Goal: Find specific page/section: Find specific page/section

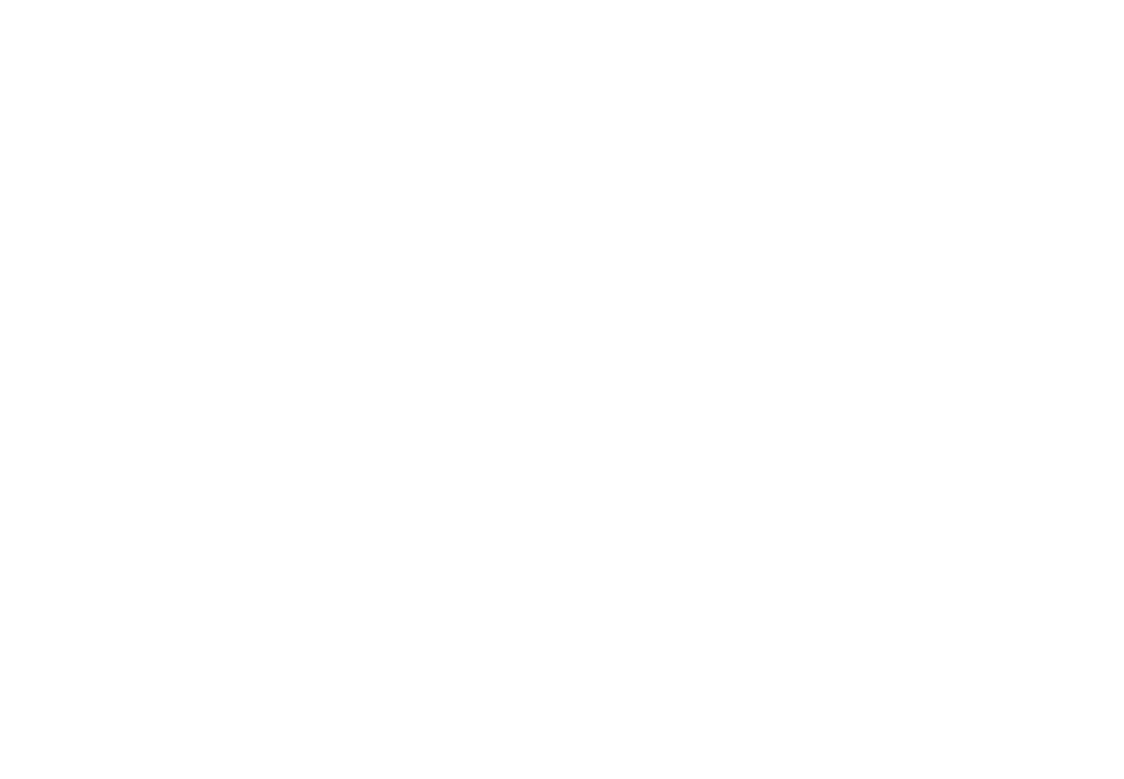
select select "Song"
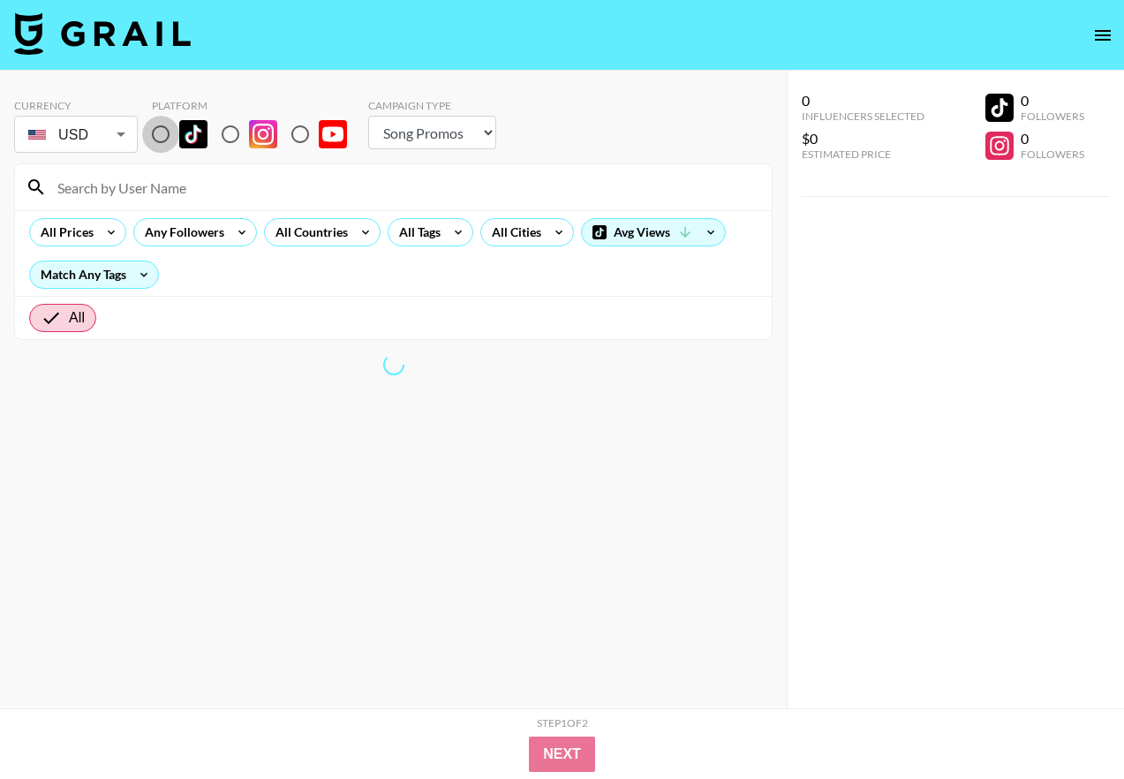
click at [167, 146] on input "radio" at bounding box center [160, 134] width 37 height 37
radio input "true"
click at [183, 190] on input at bounding box center [404, 187] width 714 height 28
click at [162, 198] on input at bounding box center [404, 187] width 714 height 28
paste input "@adridiaries@adridiaries"
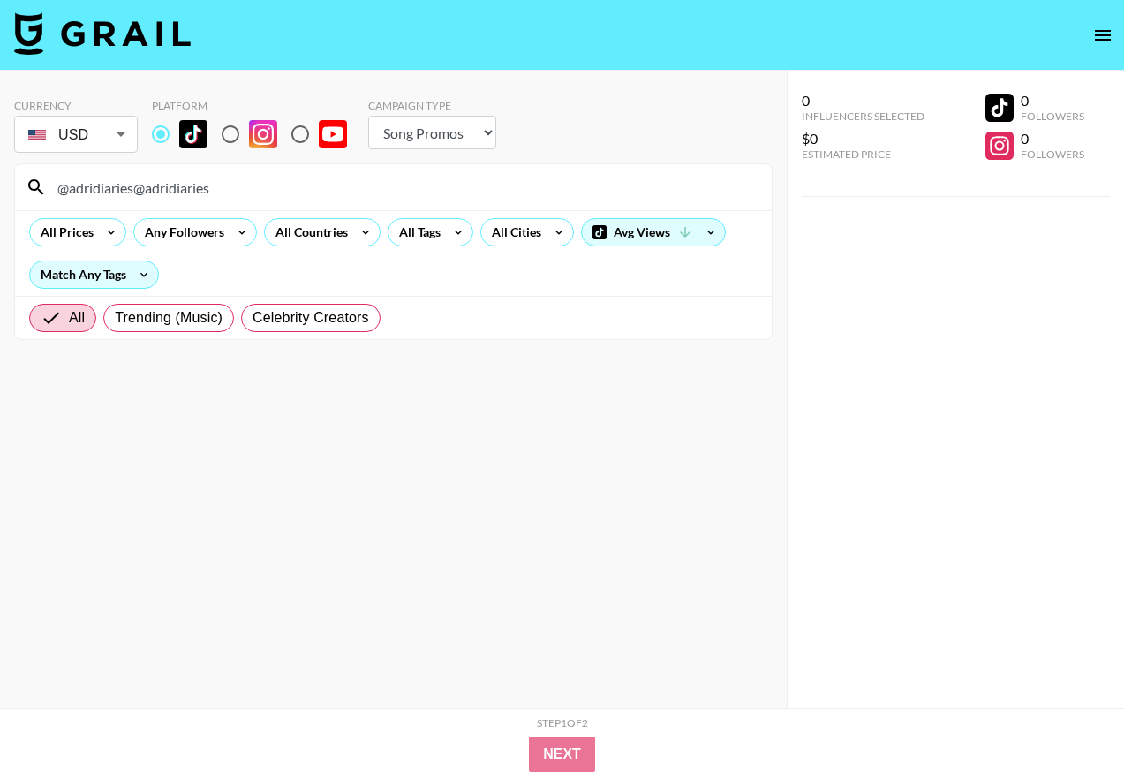
drag, startPoint x: 240, startPoint y: 197, endPoint x: 223, endPoint y: 104, distance: 94.2
click at [140, 192] on input "@adridiaries@adridiaries" at bounding box center [404, 187] width 714 height 28
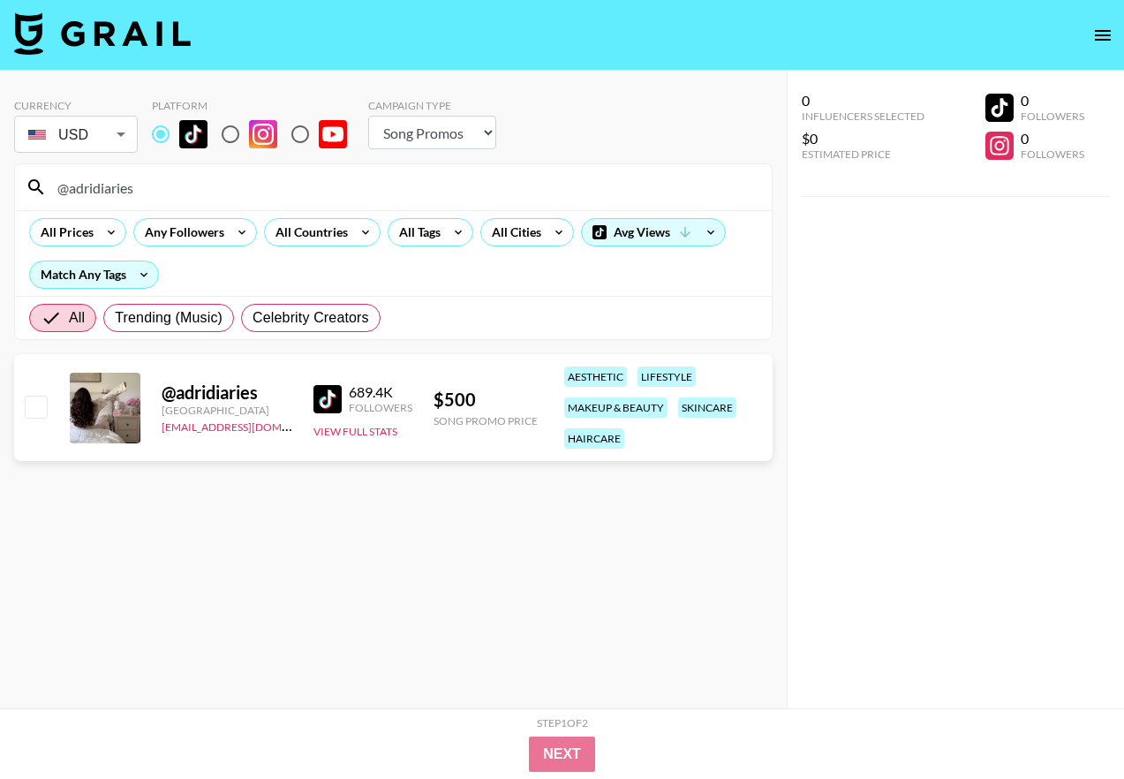
drag, startPoint x: 163, startPoint y: 187, endPoint x: 51, endPoint y: 183, distance: 112.2
click at [51, 183] on input "@adridiaries" at bounding box center [404, 187] width 714 height 28
paste input "_jaylenerio"
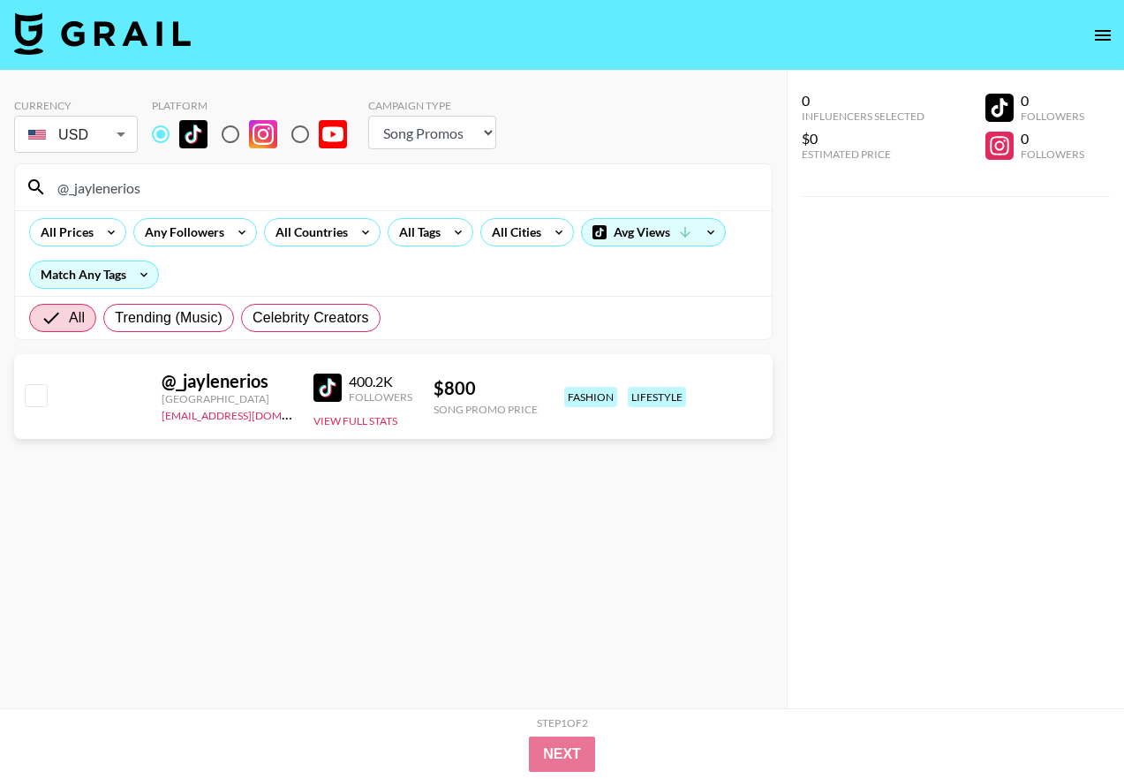
type input "@_jaylenerios"
